Goal: Task Accomplishment & Management: Manage account settings

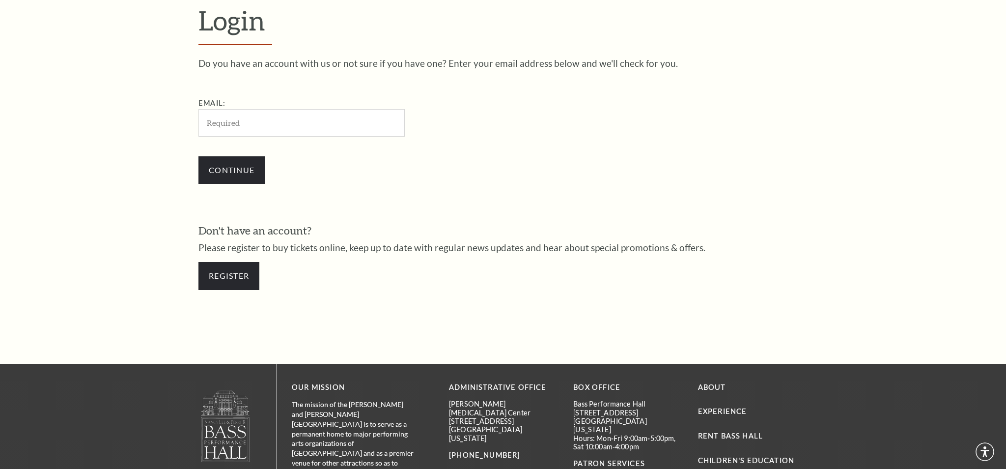
scroll to position [343, 0]
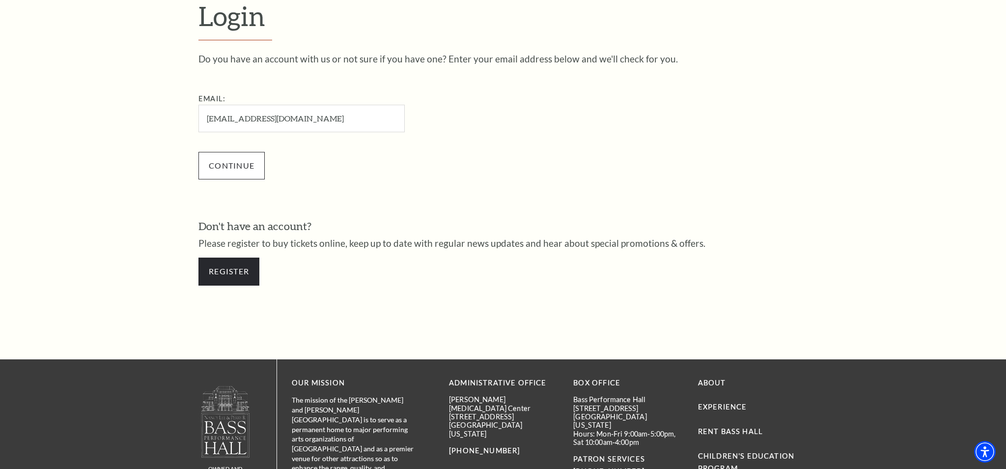
type input "lehmannl@sbcglobal.net"
click at [233, 163] on input "Continue" at bounding box center [231, 166] width 66 height 28
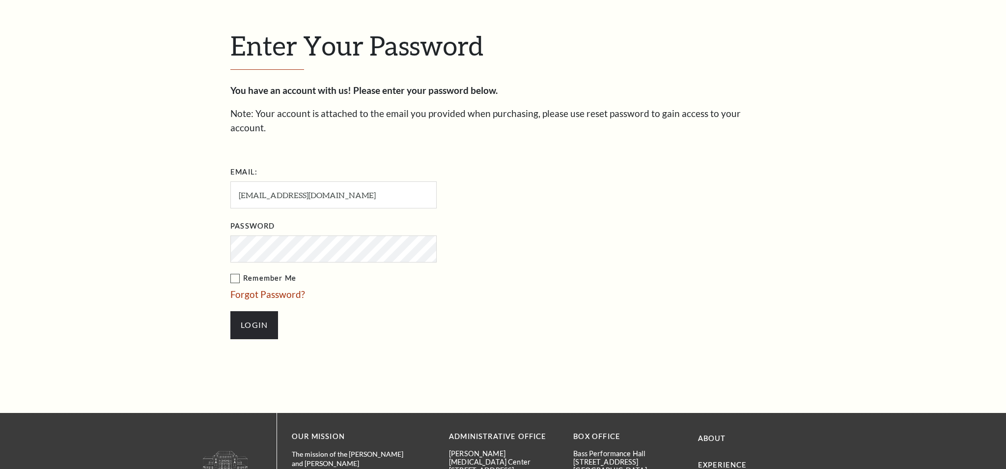
scroll to position [352, 0]
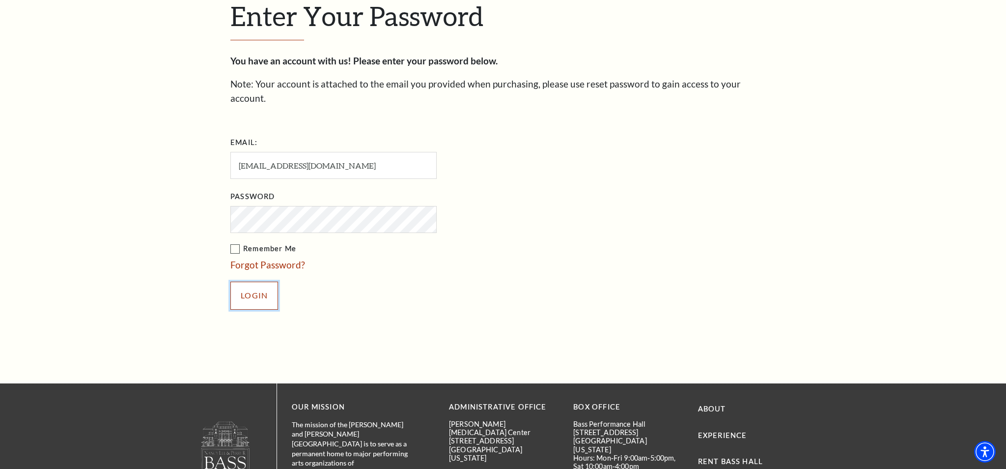
click at [249, 281] on input "Login" at bounding box center [254, 295] width 48 height 28
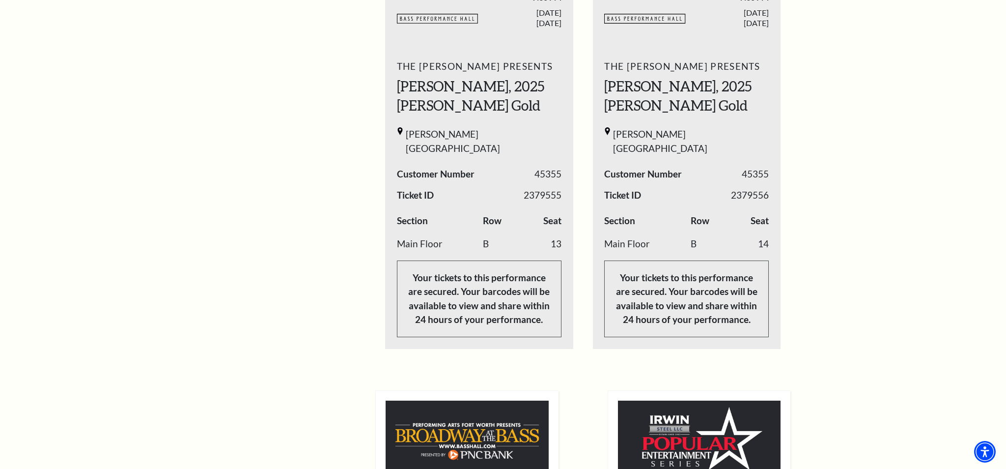
scroll to position [424, 0]
